Goal: Information Seeking & Learning: Learn about a topic

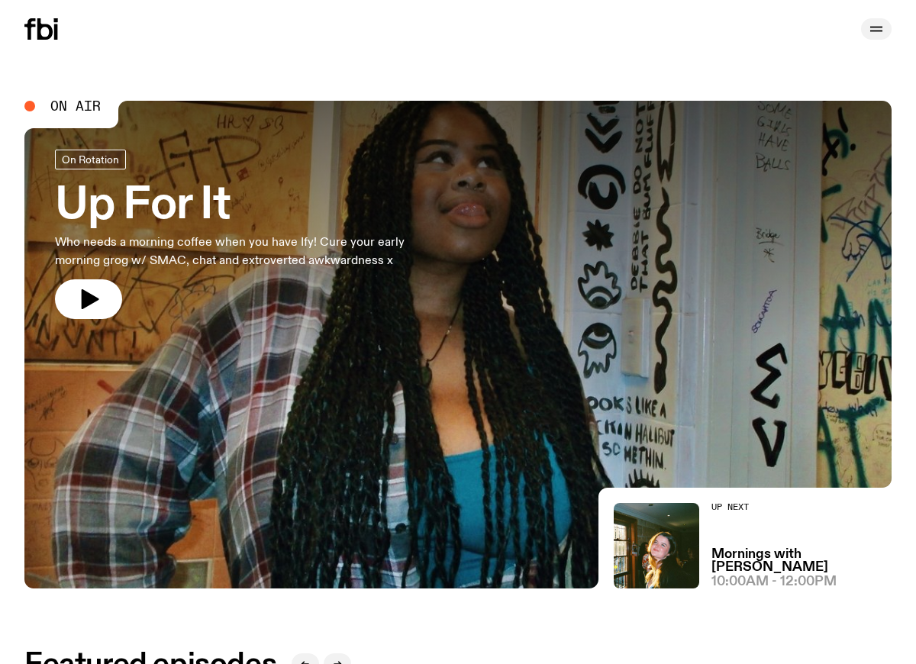
click at [875, 30] on icon "button" at bounding box center [876, 29] width 18 height 18
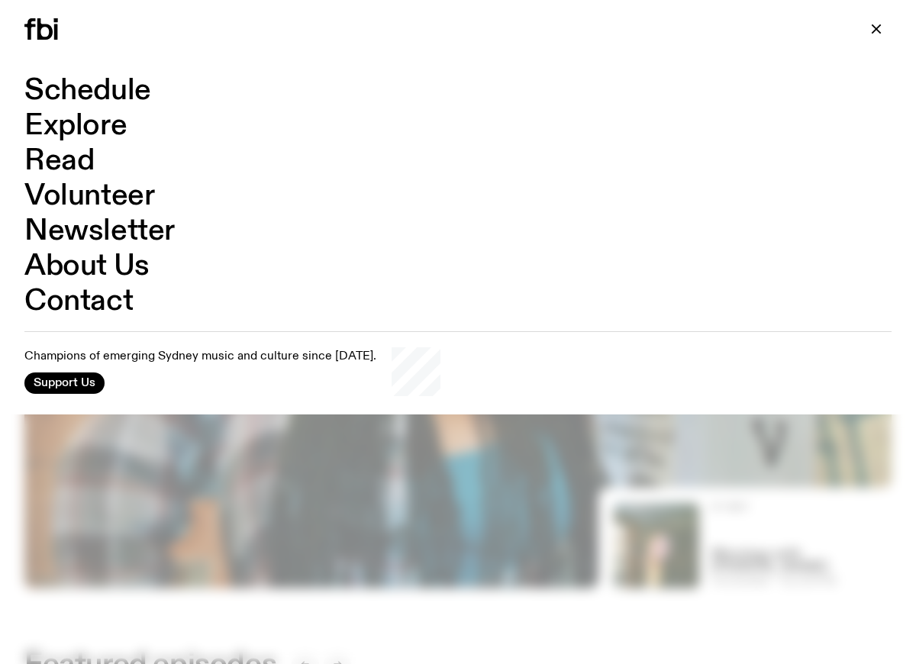
click at [269, 514] on div at bounding box center [458, 332] width 916 height 664
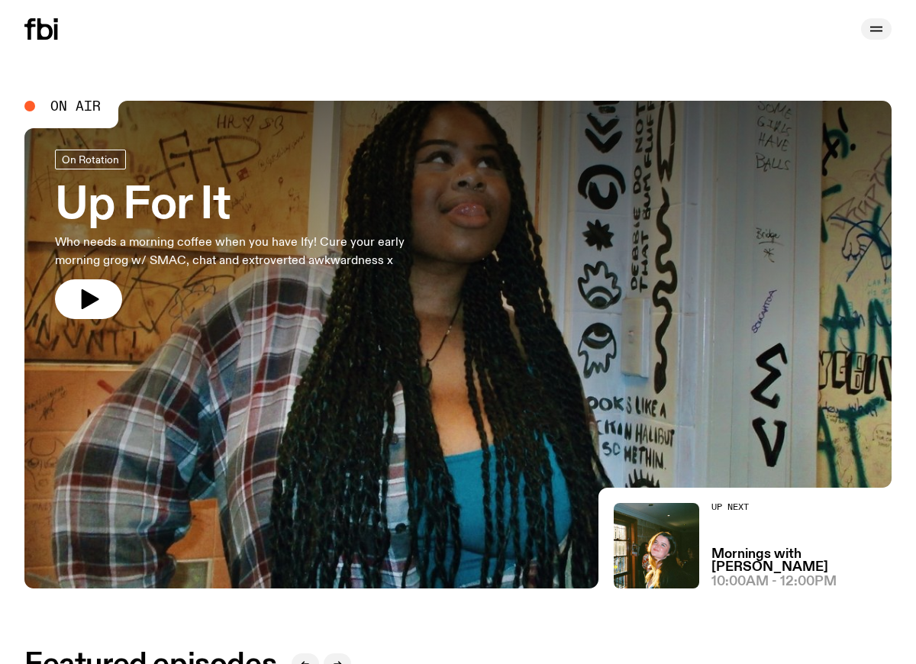
click at [885, 33] on icon "button" at bounding box center [876, 29] width 18 height 18
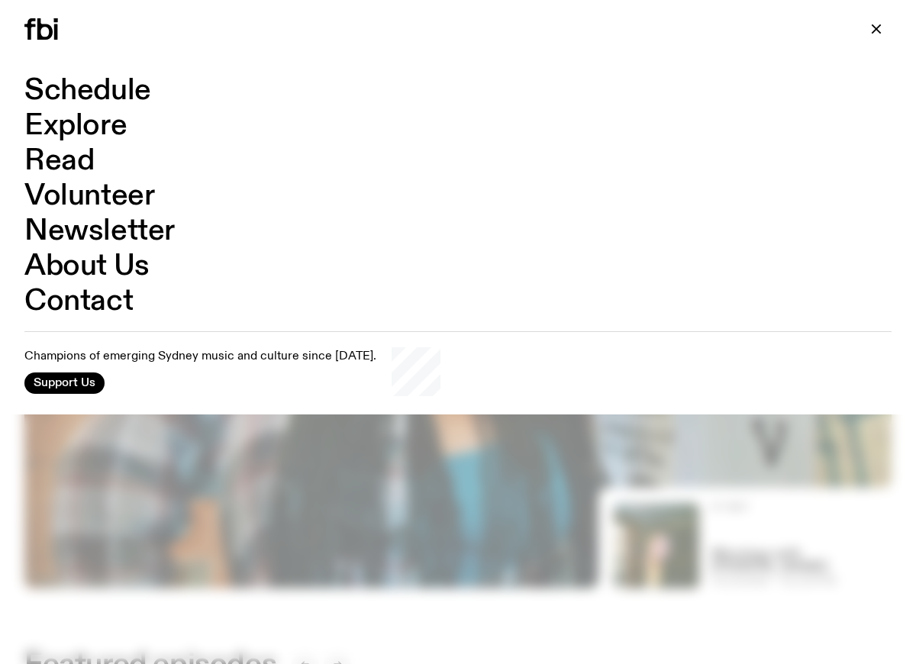
click at [98, 89] on link "Schedule" at bounding box center [87, 90] width 127 height 29
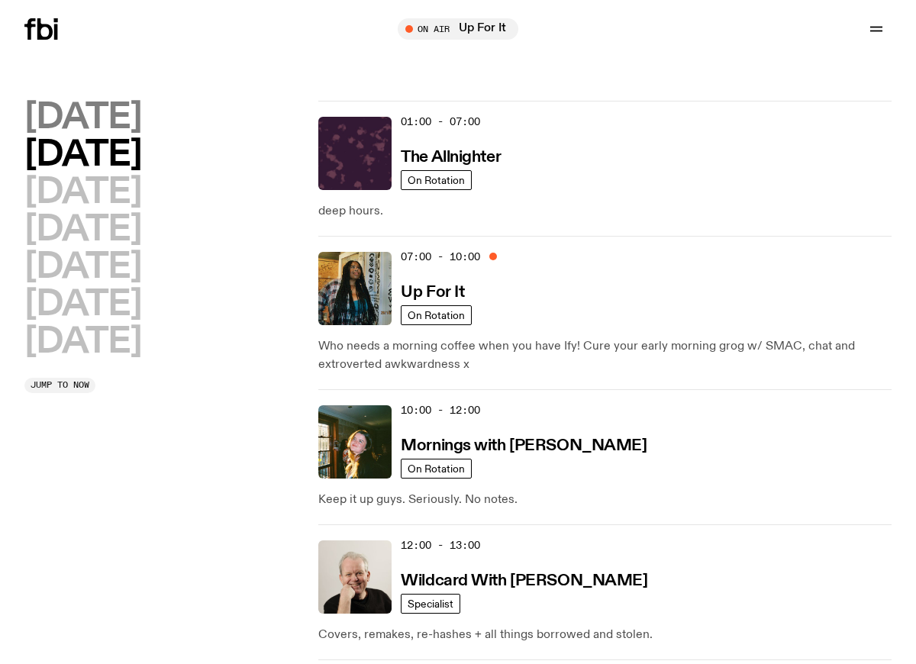
click at [86, 122] on h2 "Monday" at bounding box center [82, 118] width 117 height 34
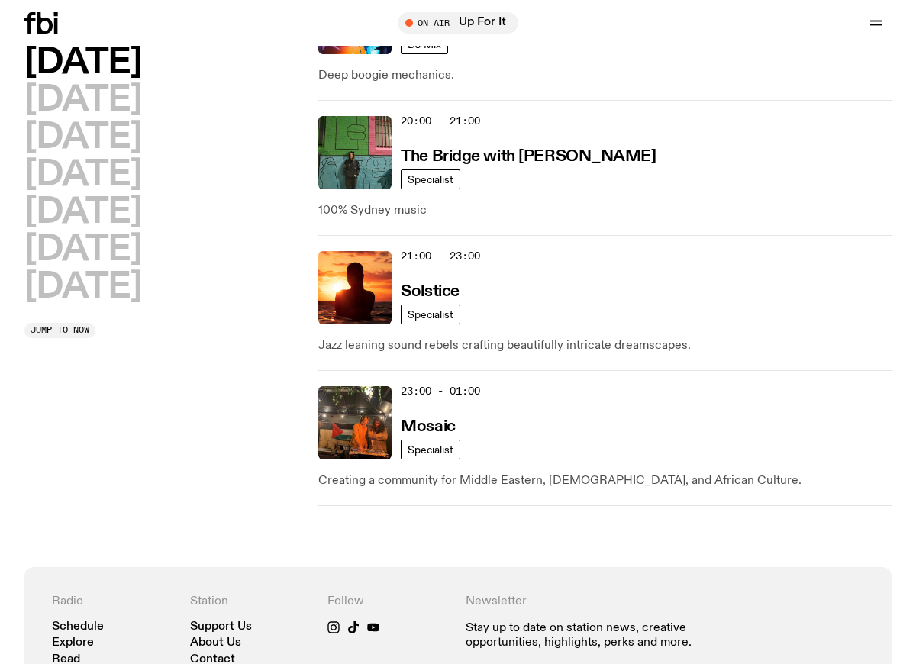
scroll to position [954, 0]
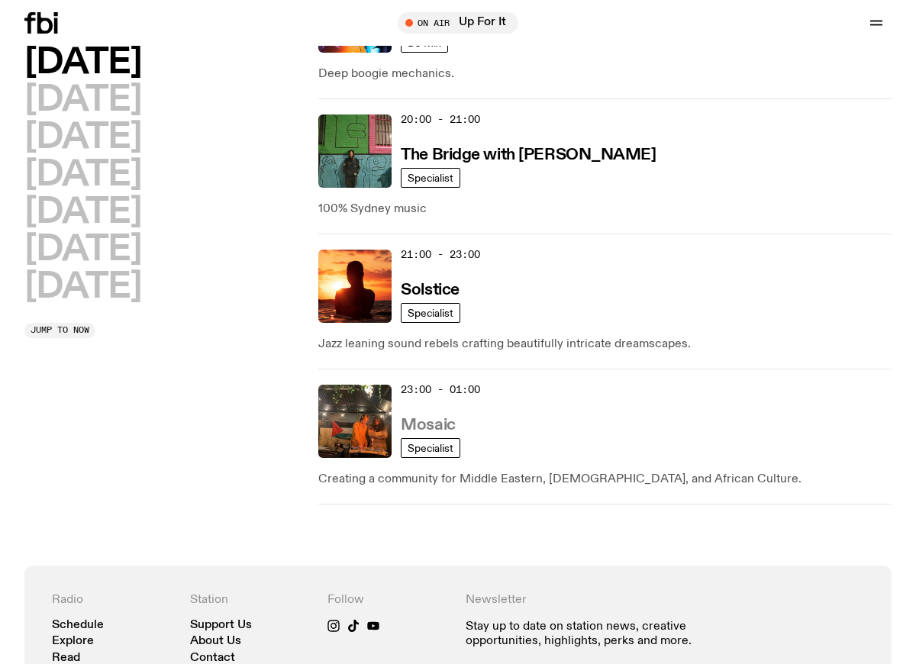
click at [442, 423] on h3 "Mosaic" at bounding box center [428, 426] width 54 height 16
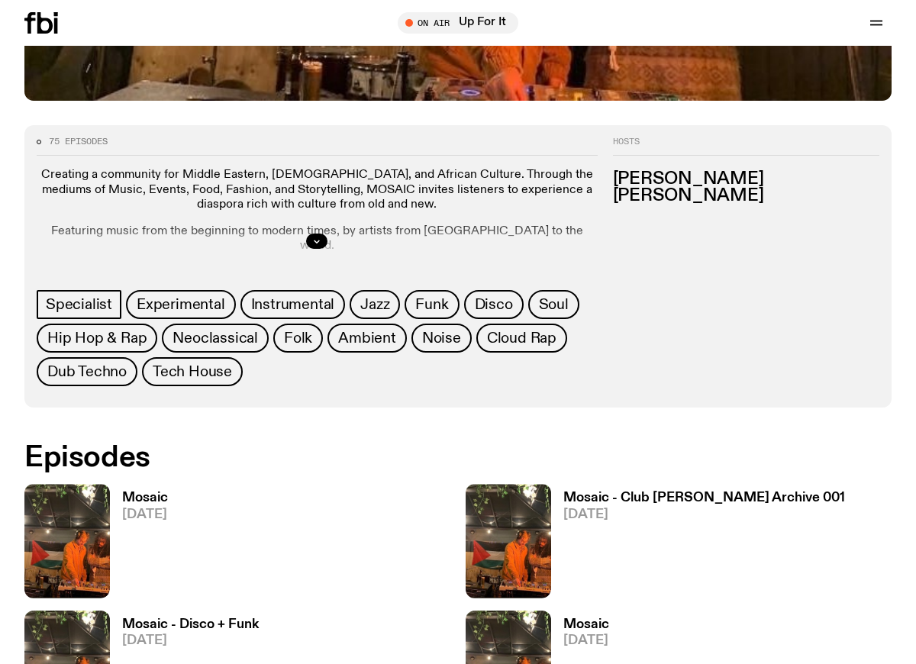
scroll to position [680, 0]
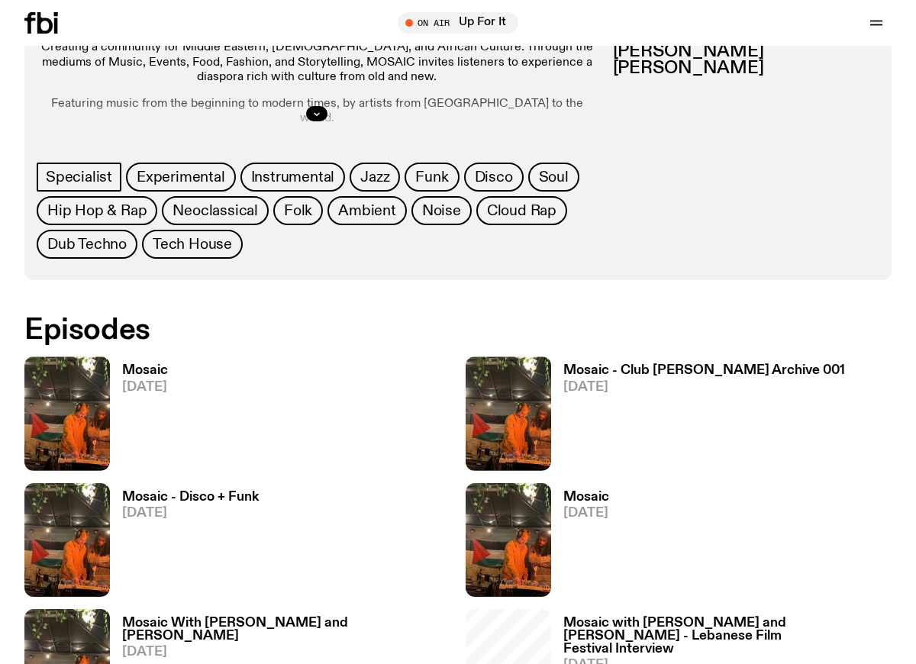
click at [162, 365] on h3 "Mosaic" at bounding box center [145, 370] width 46 height 13
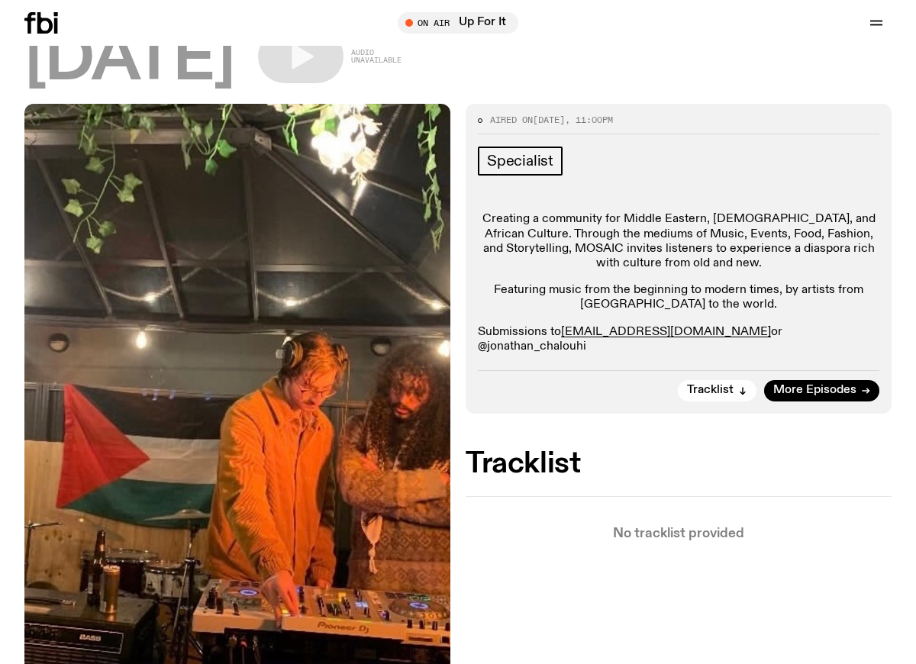
scroll to position [11, 0]
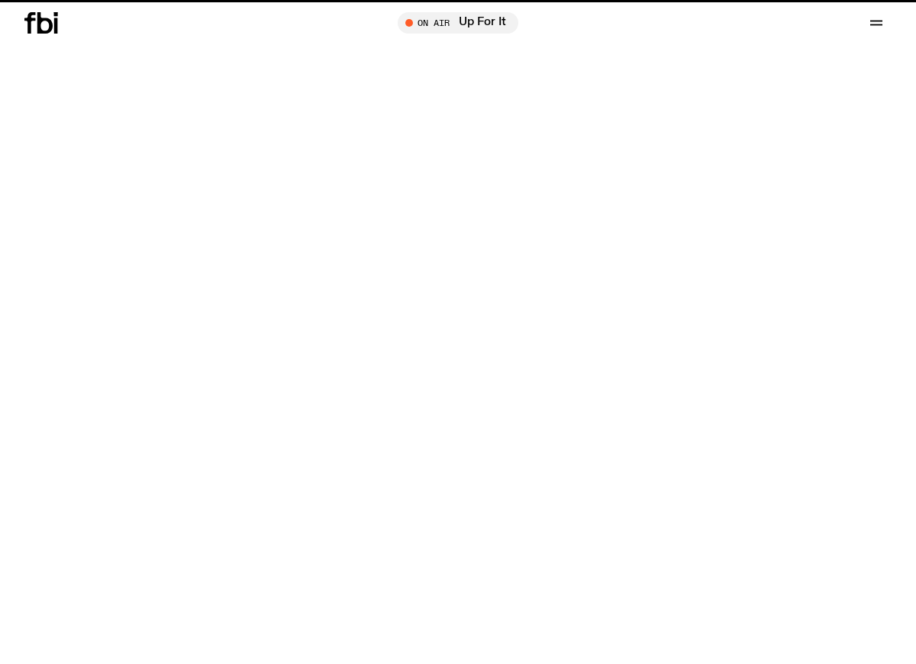
scroll to position [680, 0]
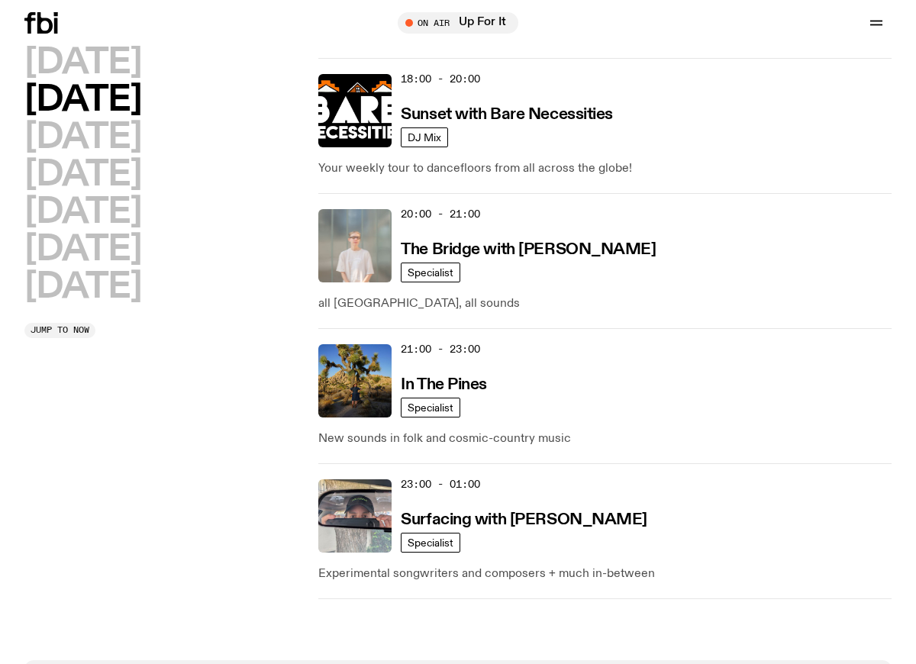
scroll to position [860, 0]
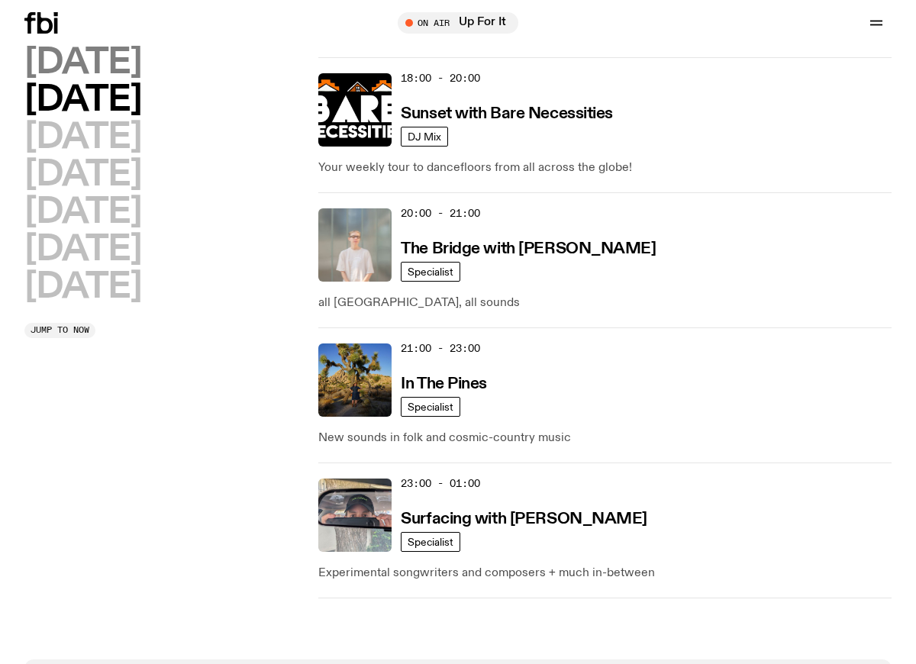
click at [131, 60] on h2 "Monday" at bounding box center [82, 63] width 117 height 34
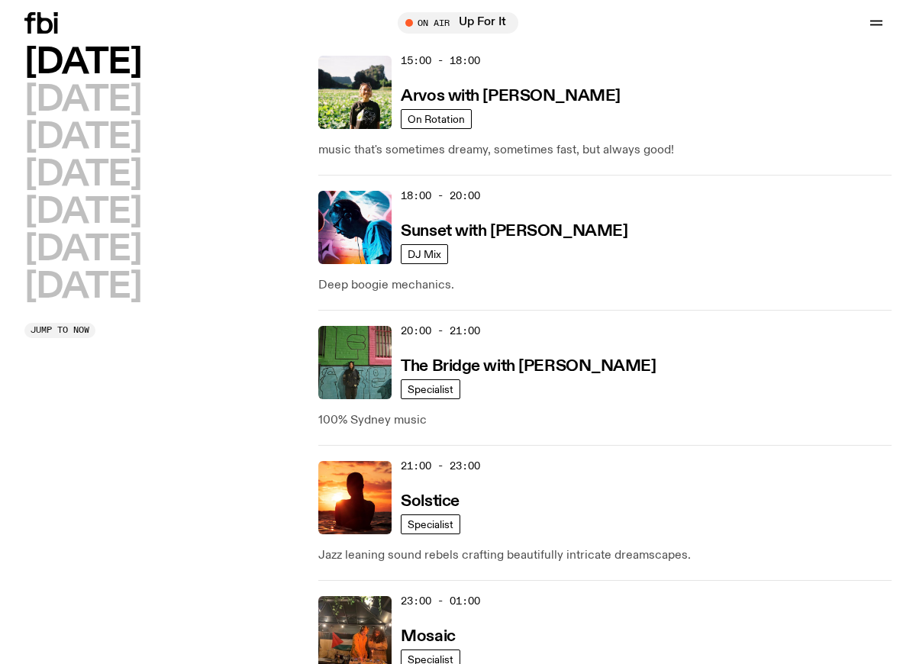
scroll to position [743, 0]
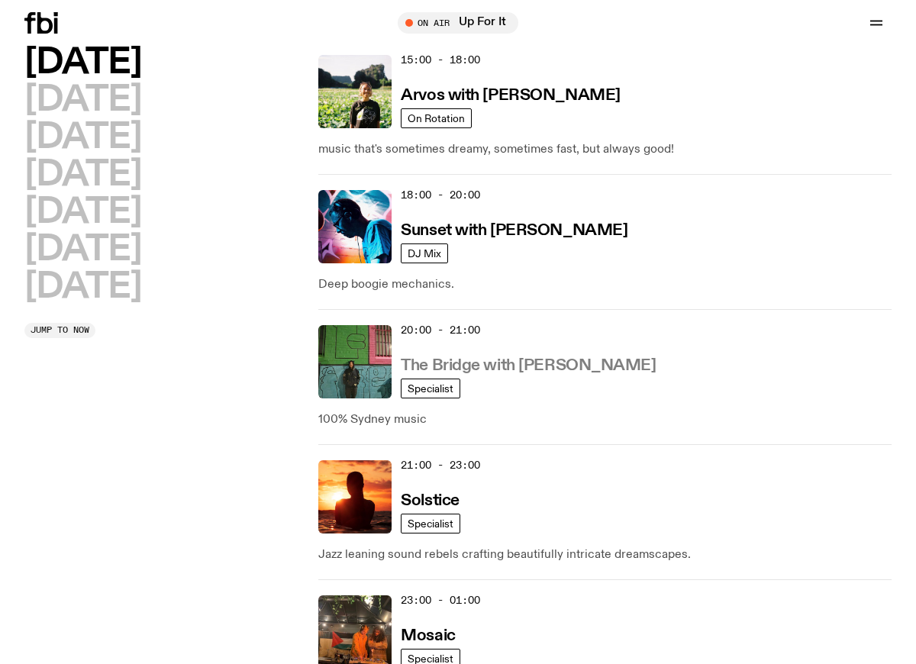
click at [561, 366] on h3 "The Bridge with Amelia Sparke" at bounding box center [528, 366] width 255 height 16
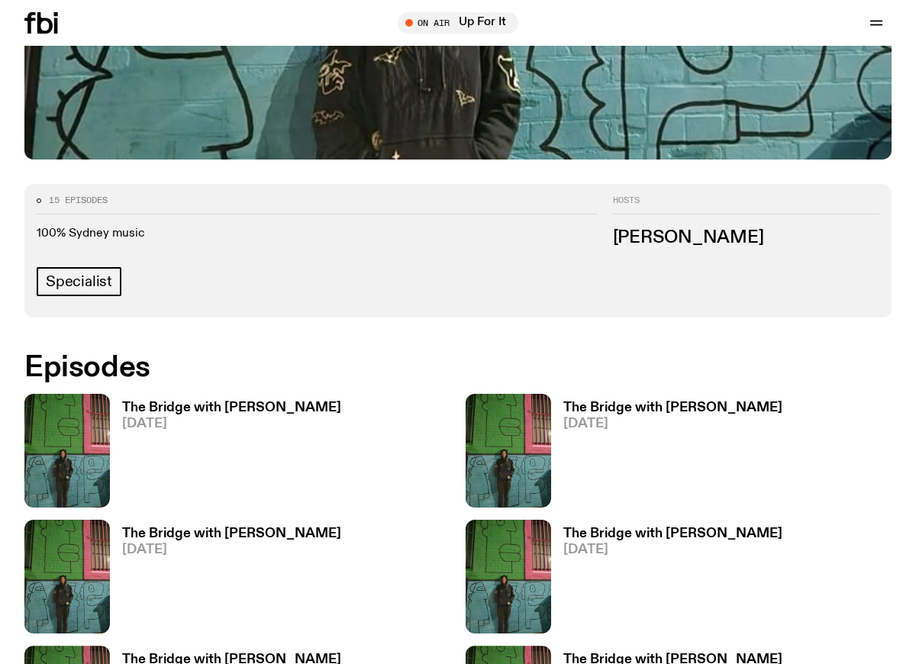
scroll to position [554, 0]
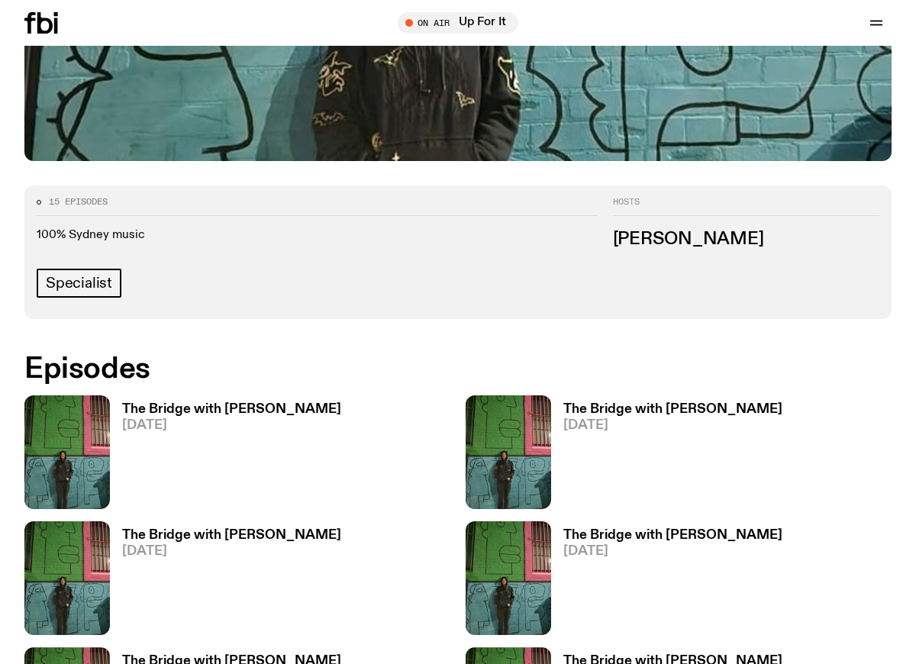
click at [247, 409] on h3 "The Bridge with Amelia Sparke" at bounding box center [231, 409] width 219 height 13
